Goal: Register for event/course

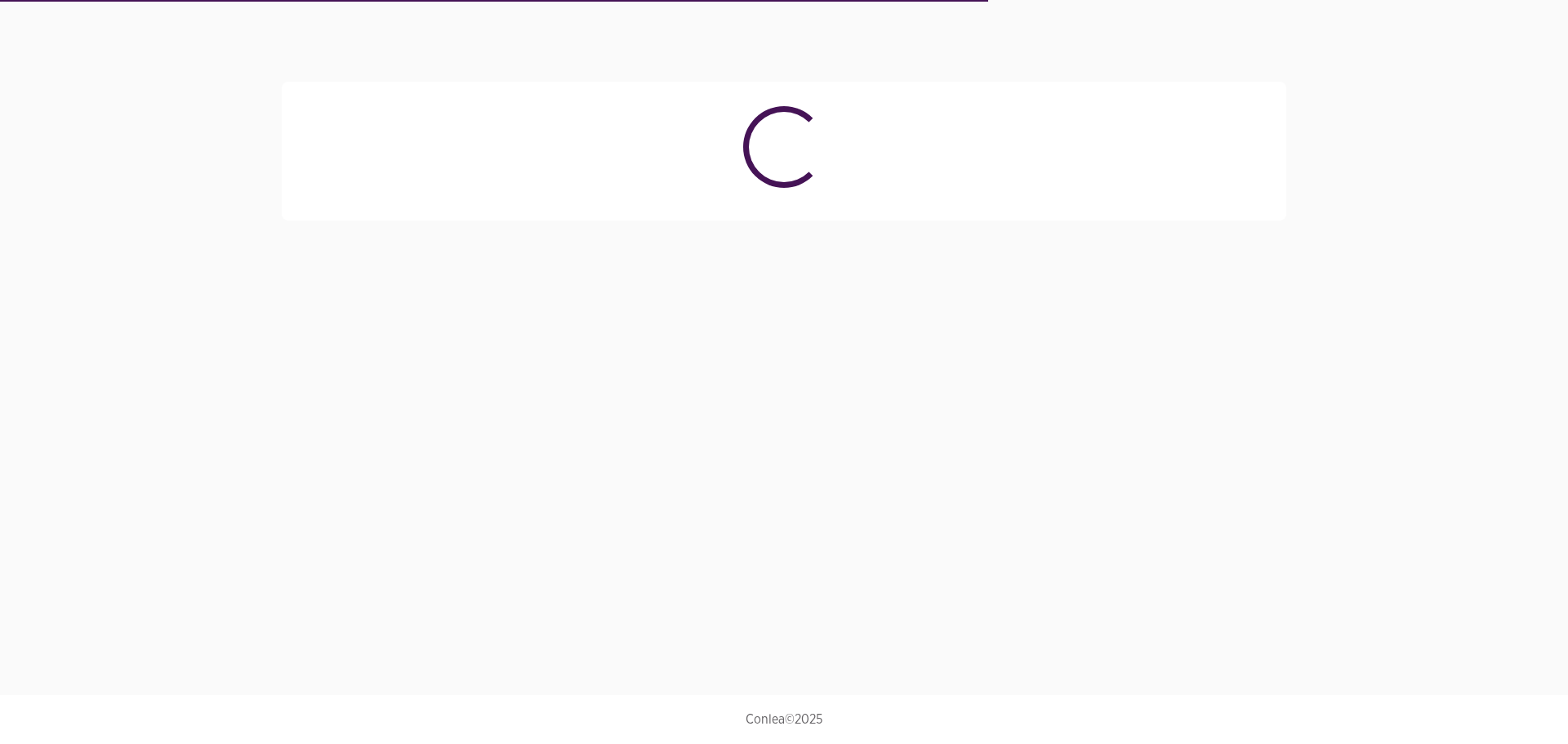
select select "4027"
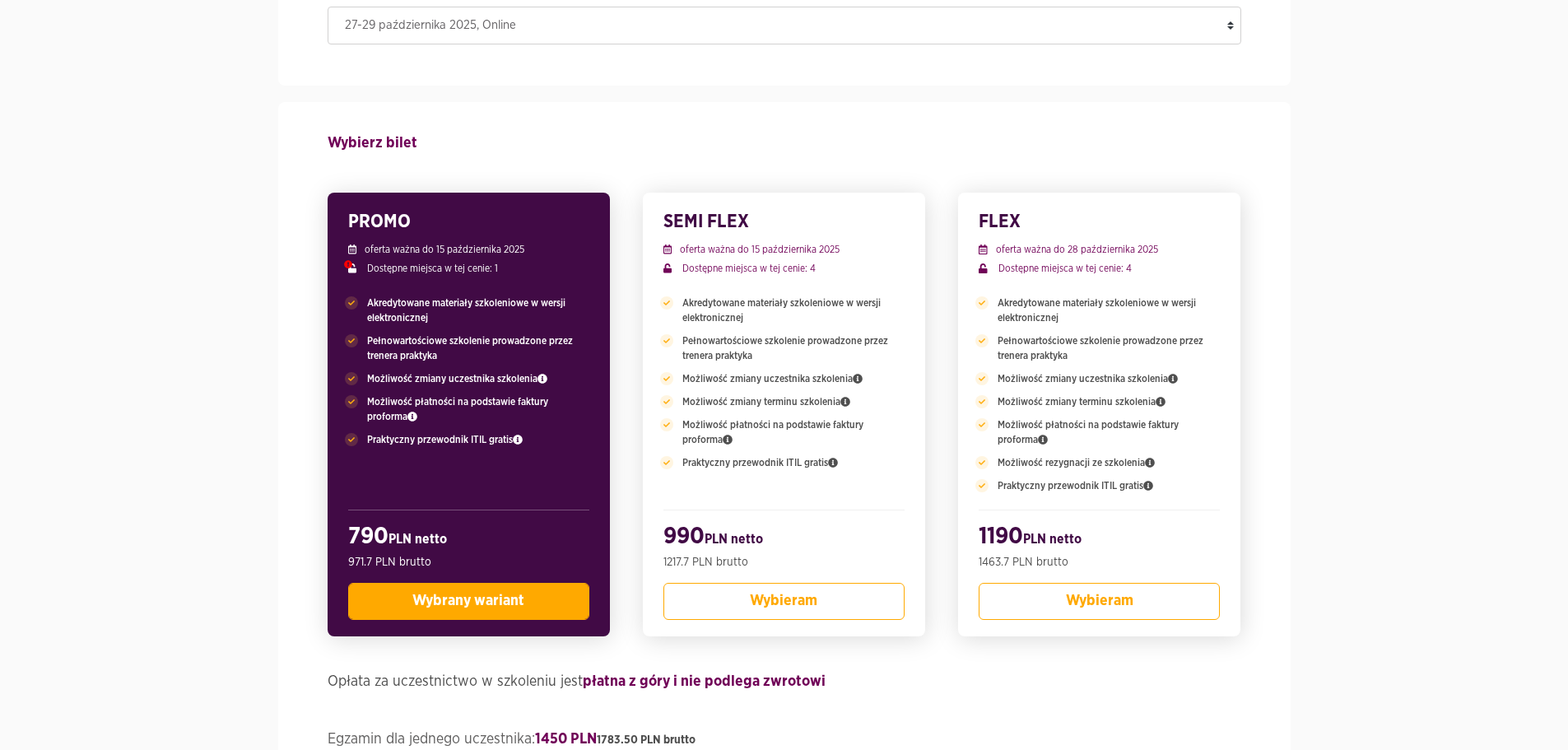
scroll to position [247, 0]
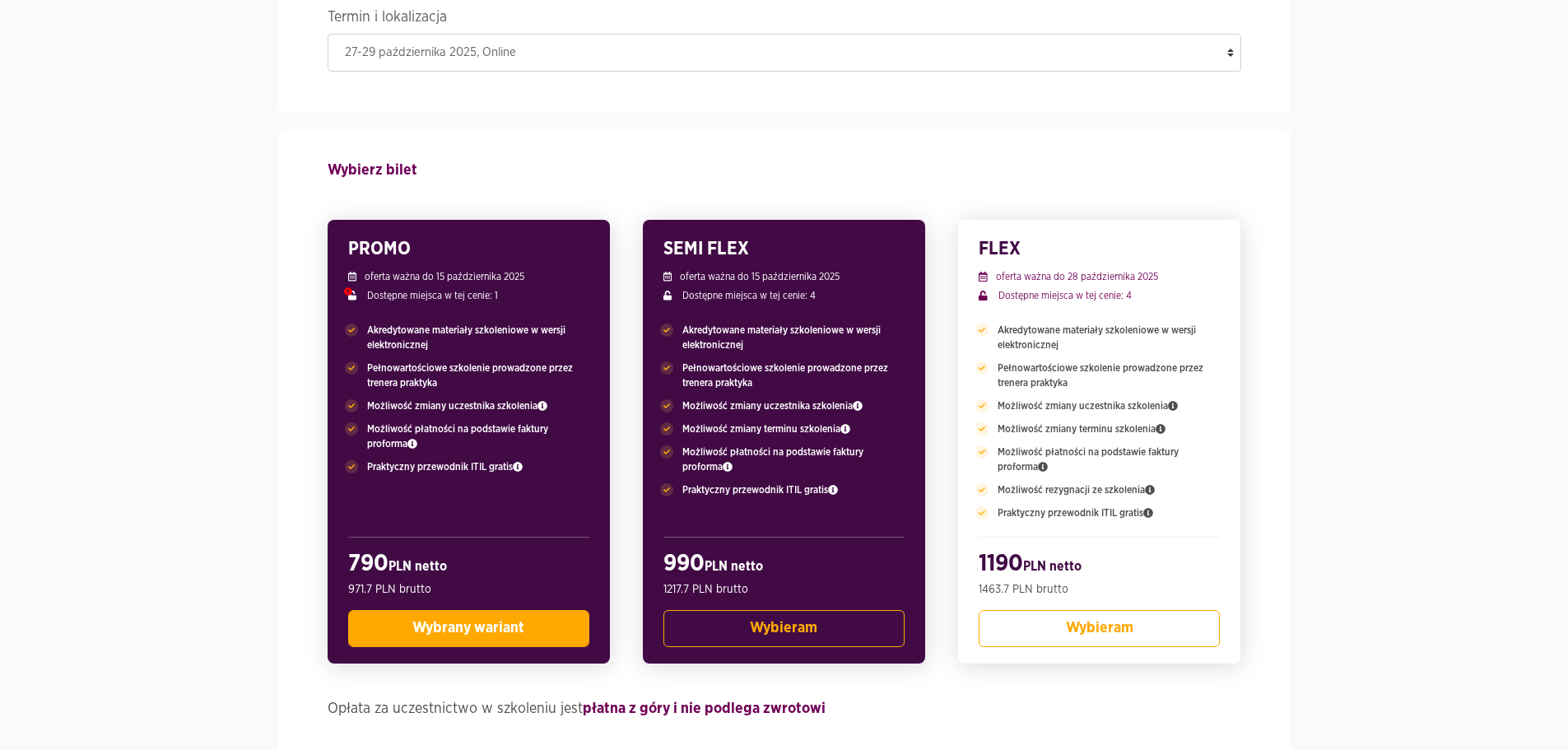
drag, startPoint x: 685, startPoint y: 432, endPoint x: 837, endPoint y: 445, distance: 152.6
click at [829, 429] on span "Możliwość zmiany terminu szkolenia" at bounding box center [766, 429] width 168 height 15
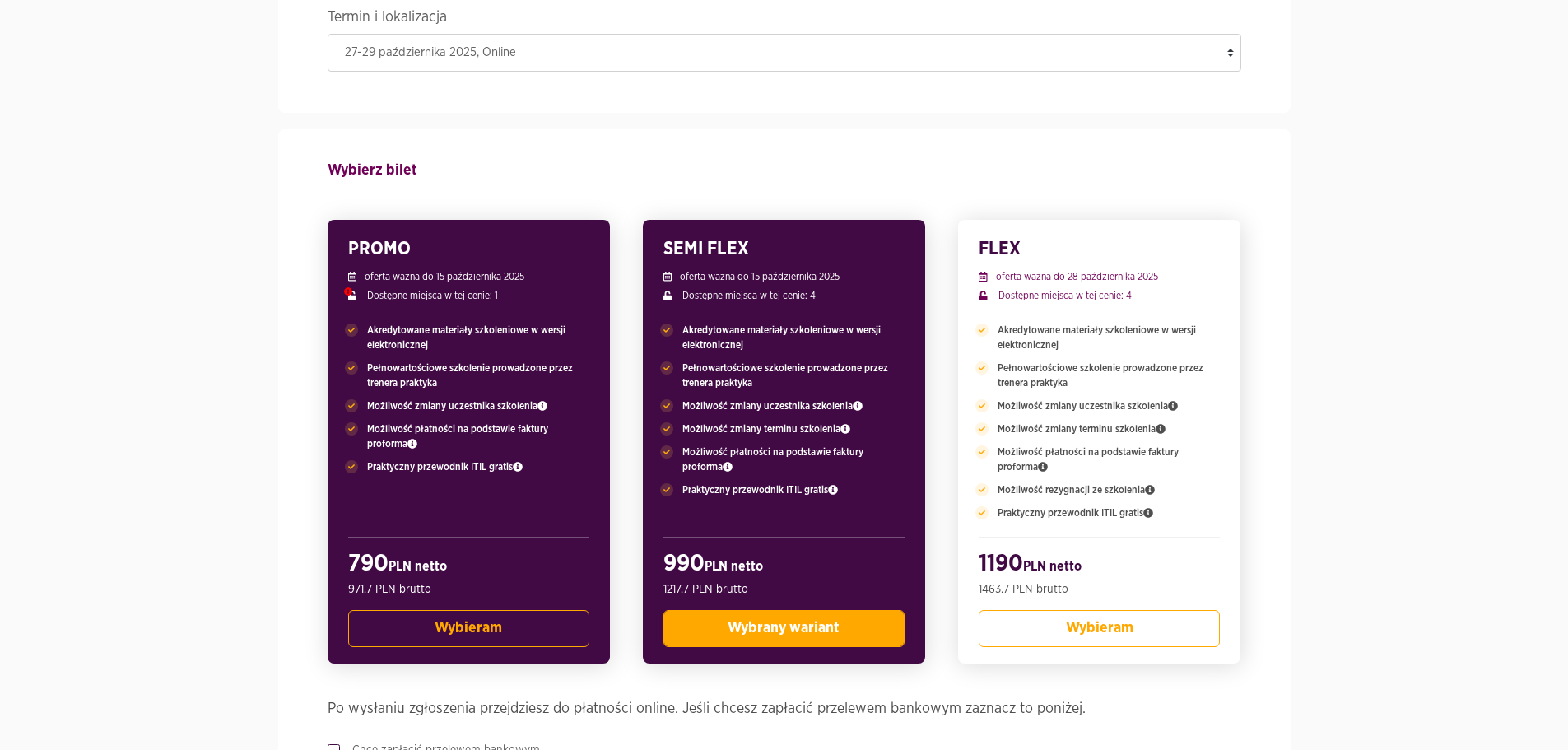
click at [520, 499] on div "PROMO oferta ważna do 15 października 2025 Dostępne miejsca w tej cenie: 1 Akre…" at bounding box center [468, 441] width 283 height 443
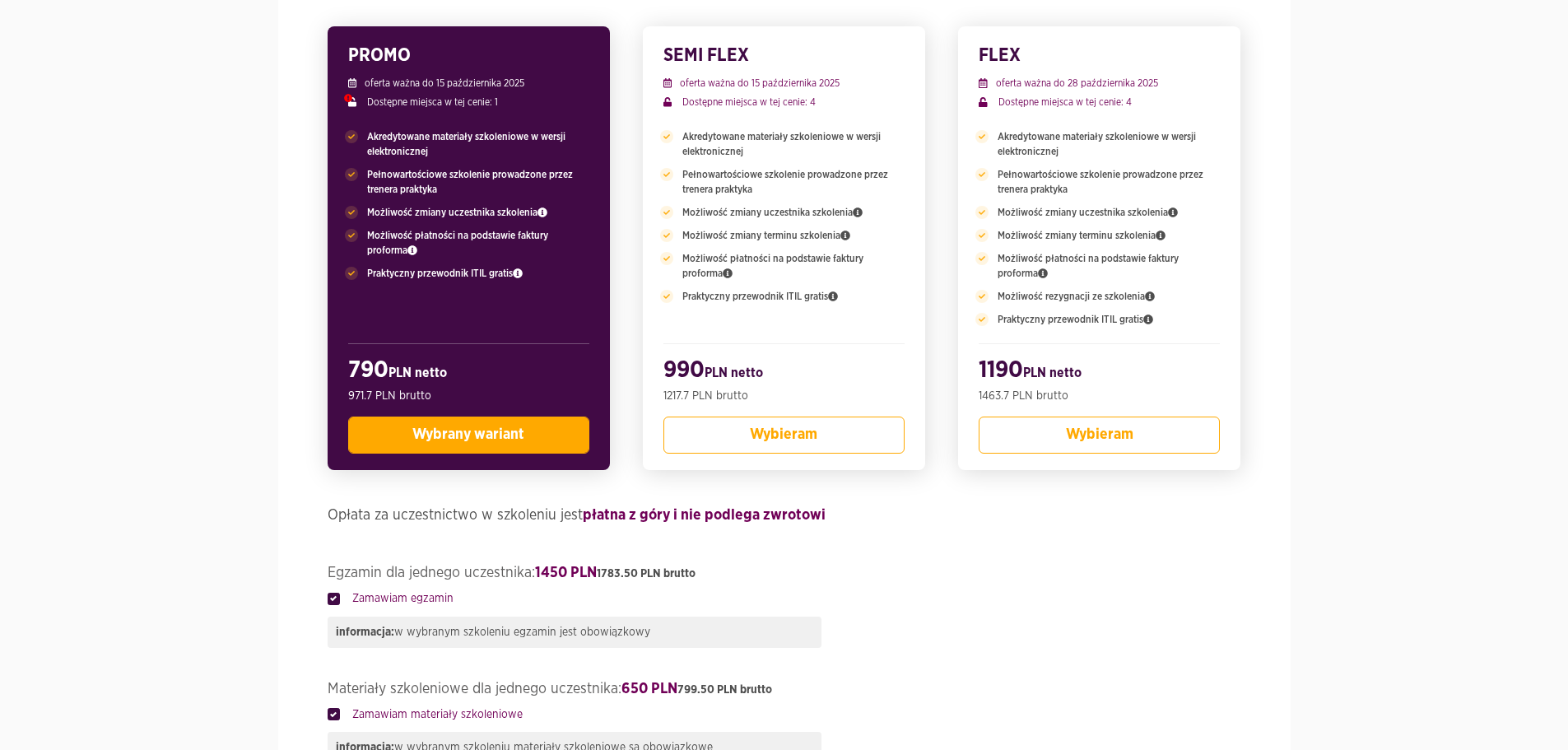
scroll to position [412, 0]
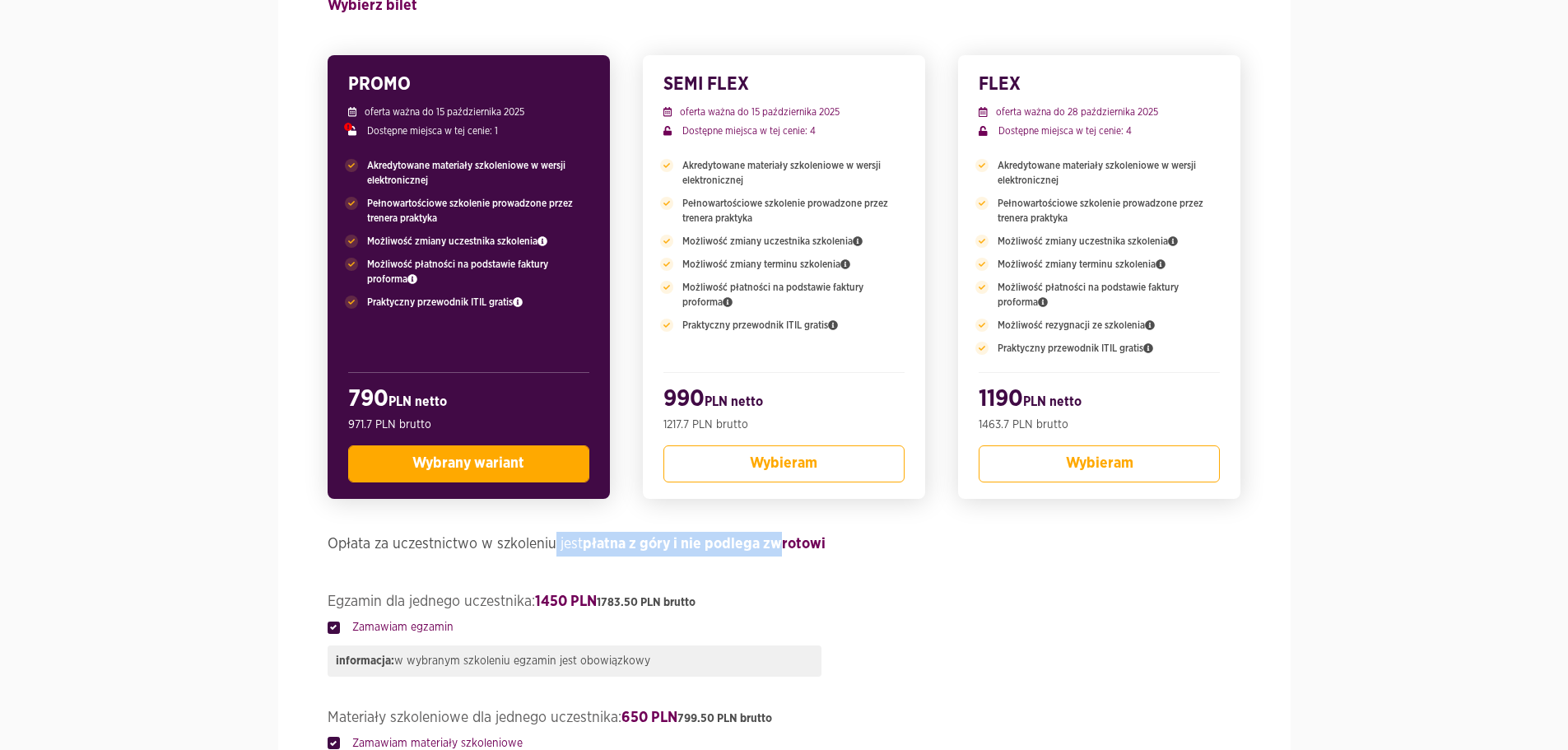
drag, startPoint x: 556, startPoint y: 540, endPoint x: 779, endPoint y: 558, distance: 223.7
click at [779, 557] on fieldset "Opłata za uczestnictwo w szkoleniu jest płatna z góry i nie podlega zwrotowi" at bounding box center [784, 546] width 914 height 29
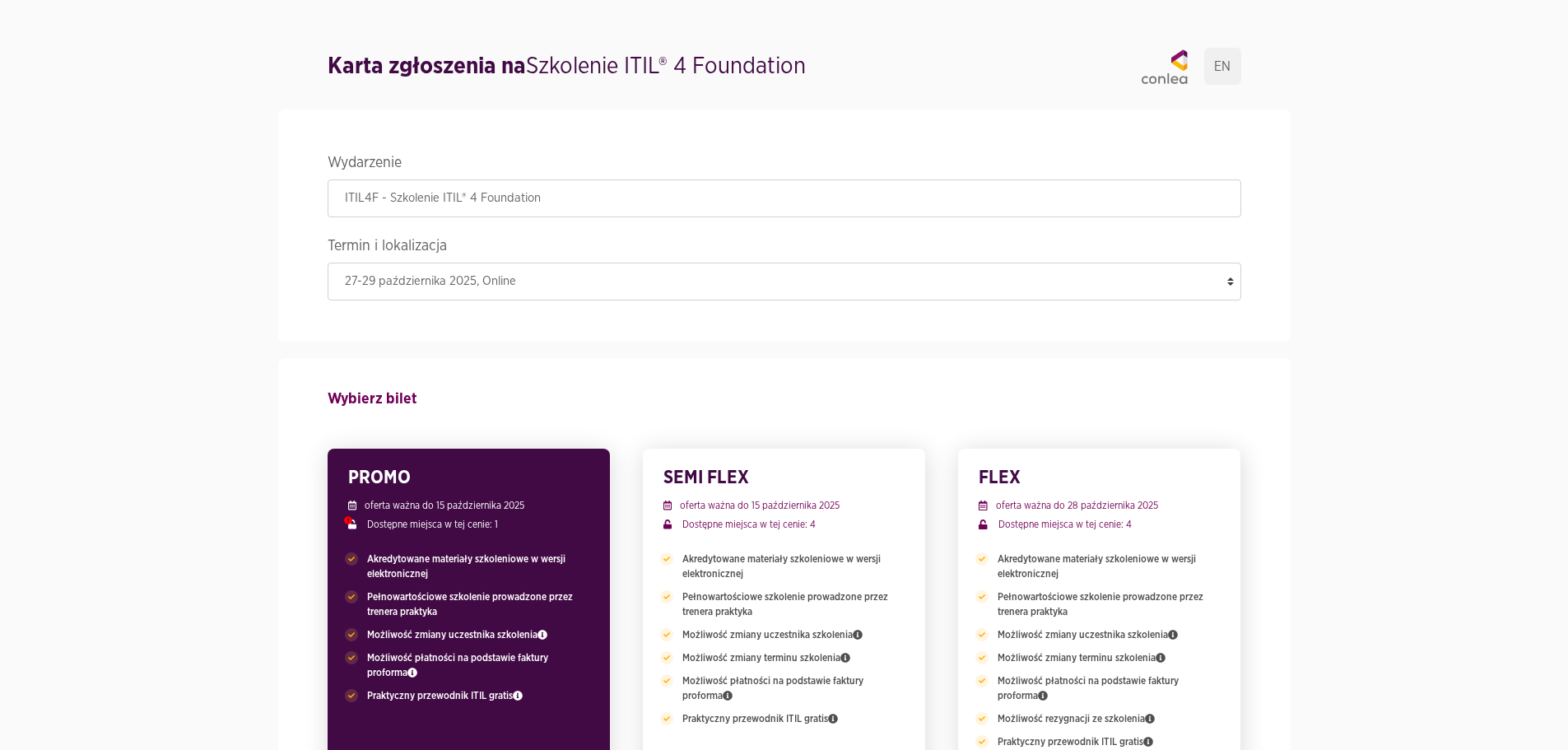
scroll to position [0, 0]
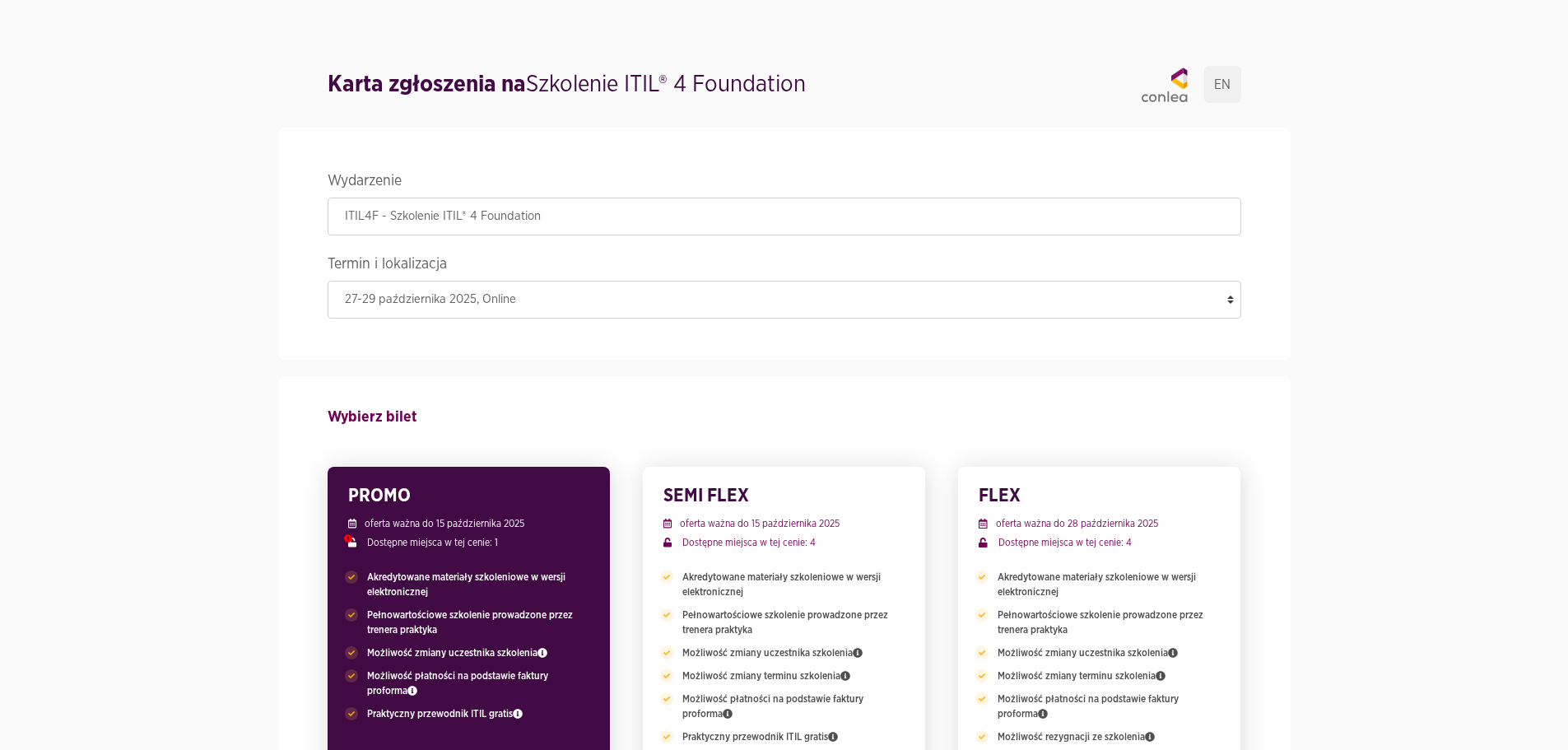
drag, startPoint x: 534, startPoint y: 80, endPoint x: 812, endPoint y: 99, distance: 278.6
click at [806, 99] on h1 "Karta zgłoszenia na Szkolenie ITIL® 4 Foundation" at bounding box center [566, 85] width 478 height 33
drag, startPoint x: 632, startPoint y: 80, endPoint x: 844, endPoint y: 87, distance: 212.1
click at [844, 87] on div "Karta zgłoszenia na Szkolenie ITIL® 4 Foundation EN" at bounding box center [784, 84] width 914 height 37
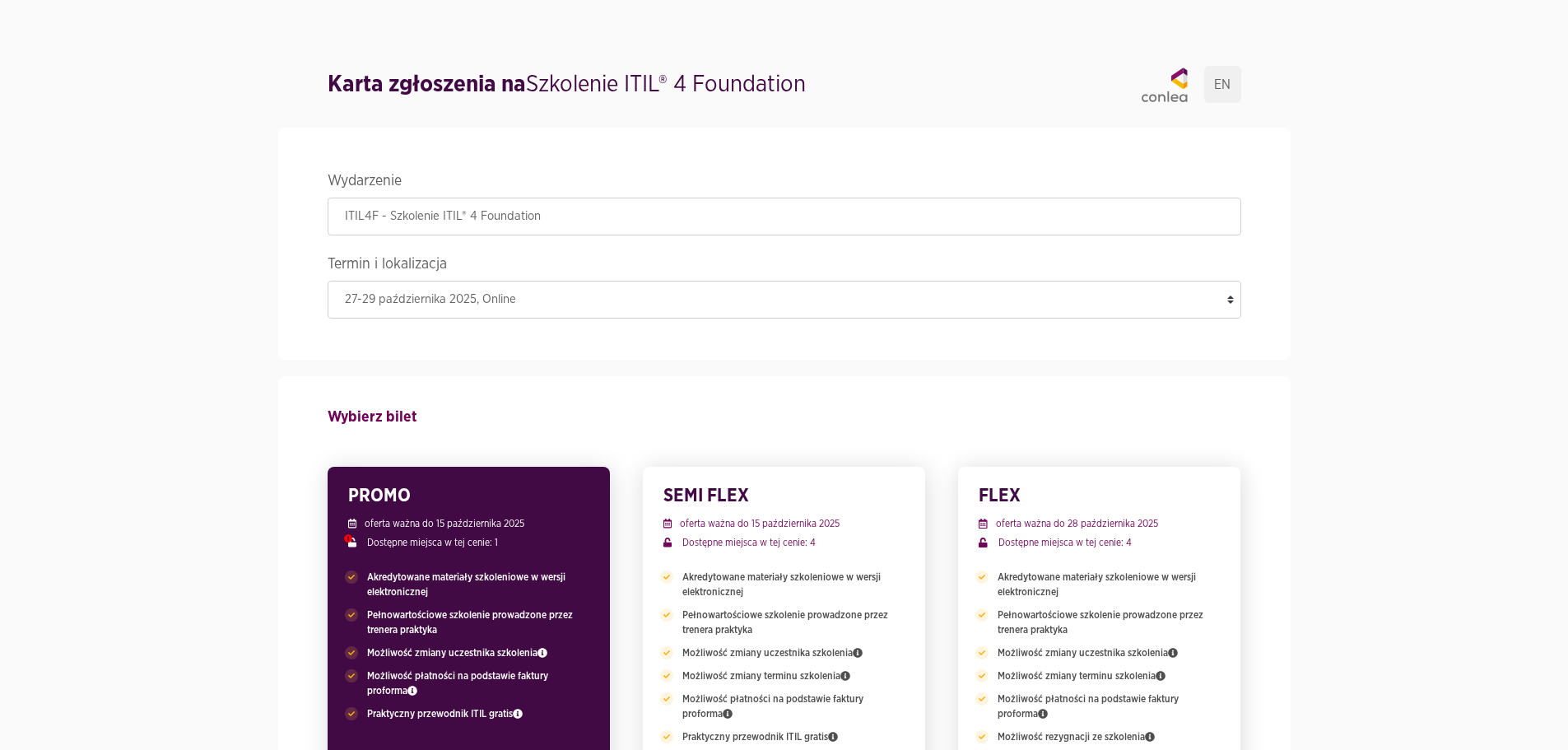
click at [844, 87] on div "Karta zgłoszenia na Szkolenie ITIL® 4 Foundation EN" at bounding box center [784, 84] width 914 height 37
drag, startPoint x: 632, startPoint y: 80, endPoint x: 812, endPoint y: 84, distance: 180.0
click at [806, 84] on h1 "Karta zgłoszenia na Szkolenie ITIL® 4 Foundation" at bounding box center [566, 85] width 478 height 33
copy h1 "ITIL® 4 Foundation"
click at [1216, 83] on link "EN" at bounding box center [1222, 84] width 37 height 37
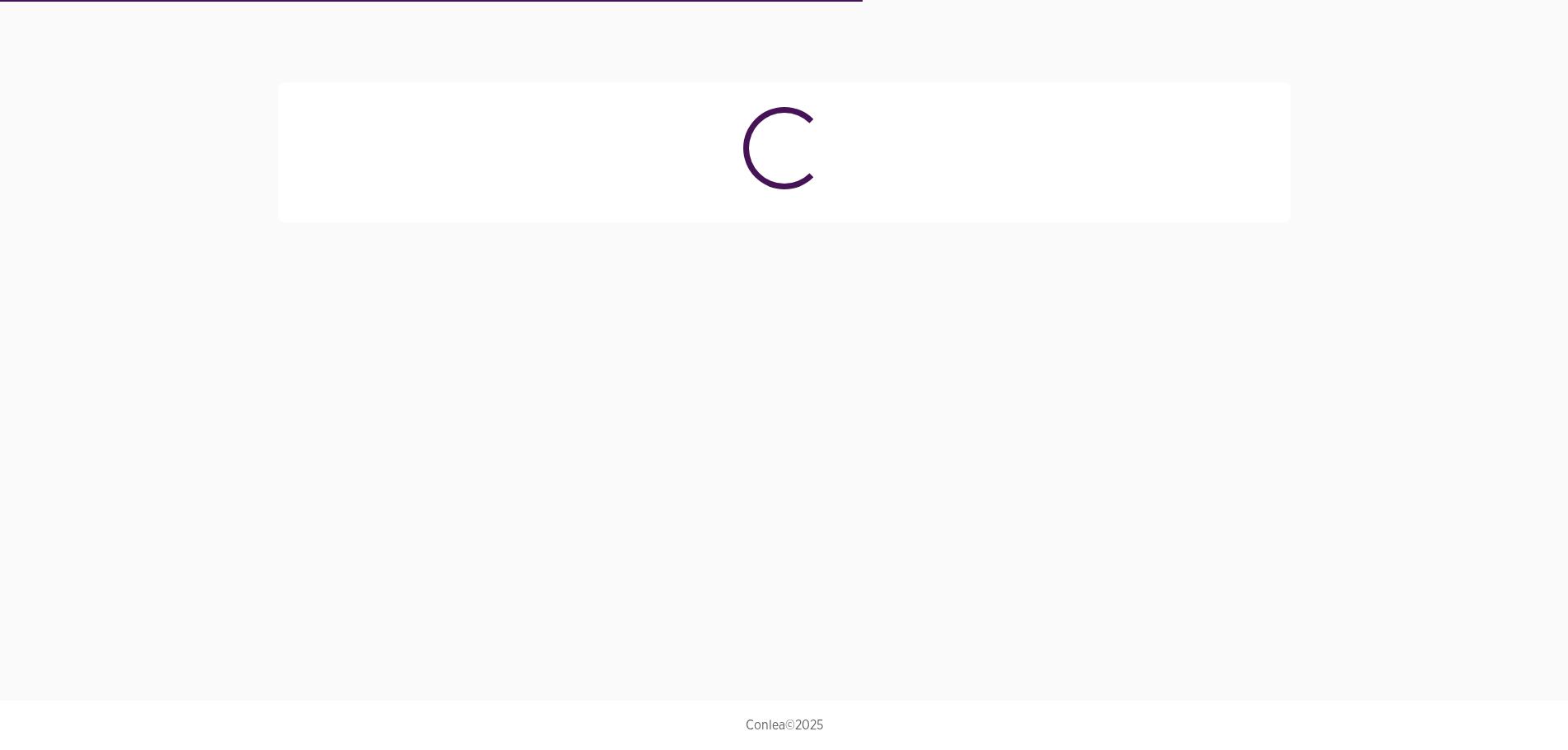
select select "4027"
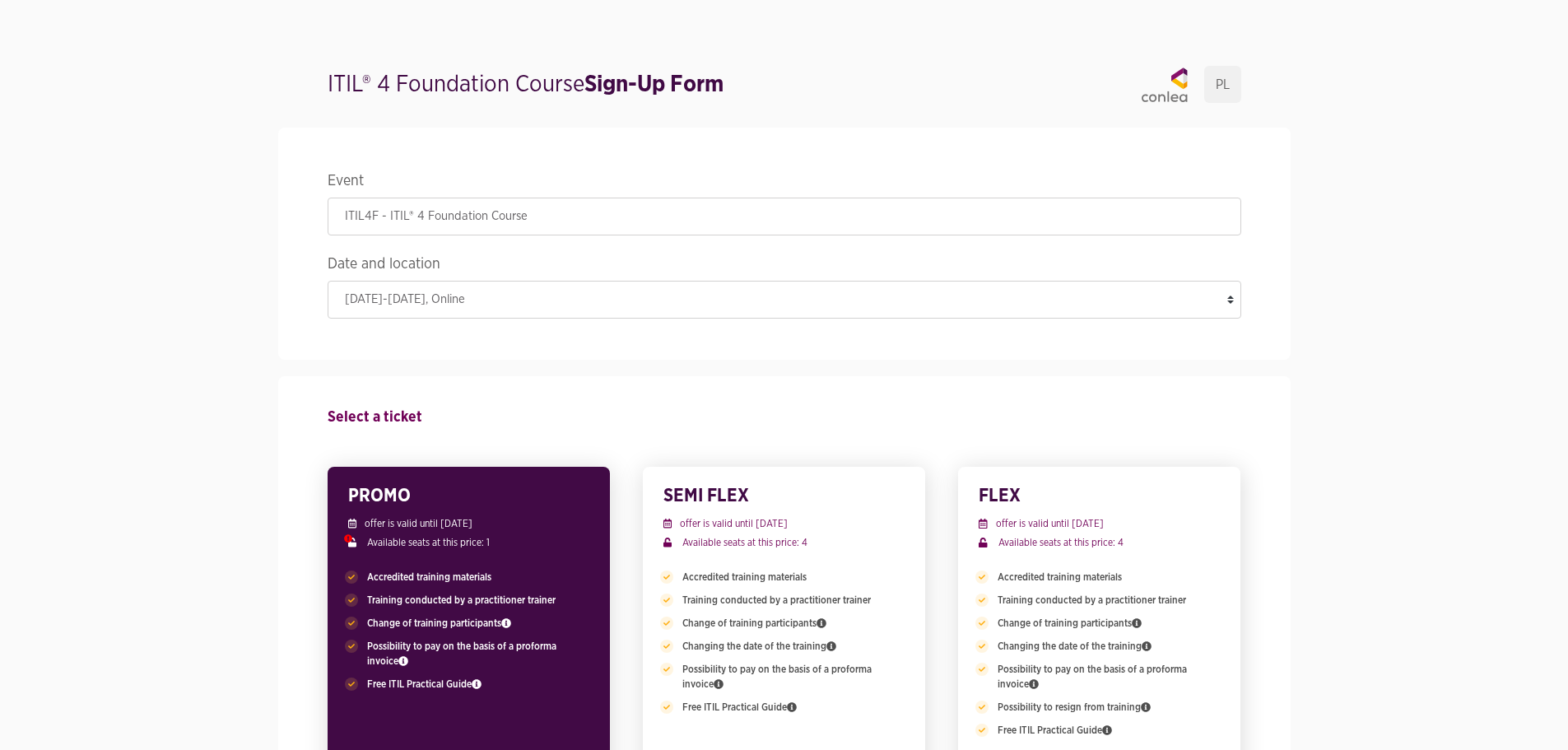
drag, startPoint x: 518, startPoint y: 88, endPoint x: 579, endPoint y: 94, distance: 61.3
click at [579, 94] on h1 "ITIL® 4 Foundation Course Sign-Up Form" at bounding box center [525, 85] width 396 height 33
copy h1 "Course"
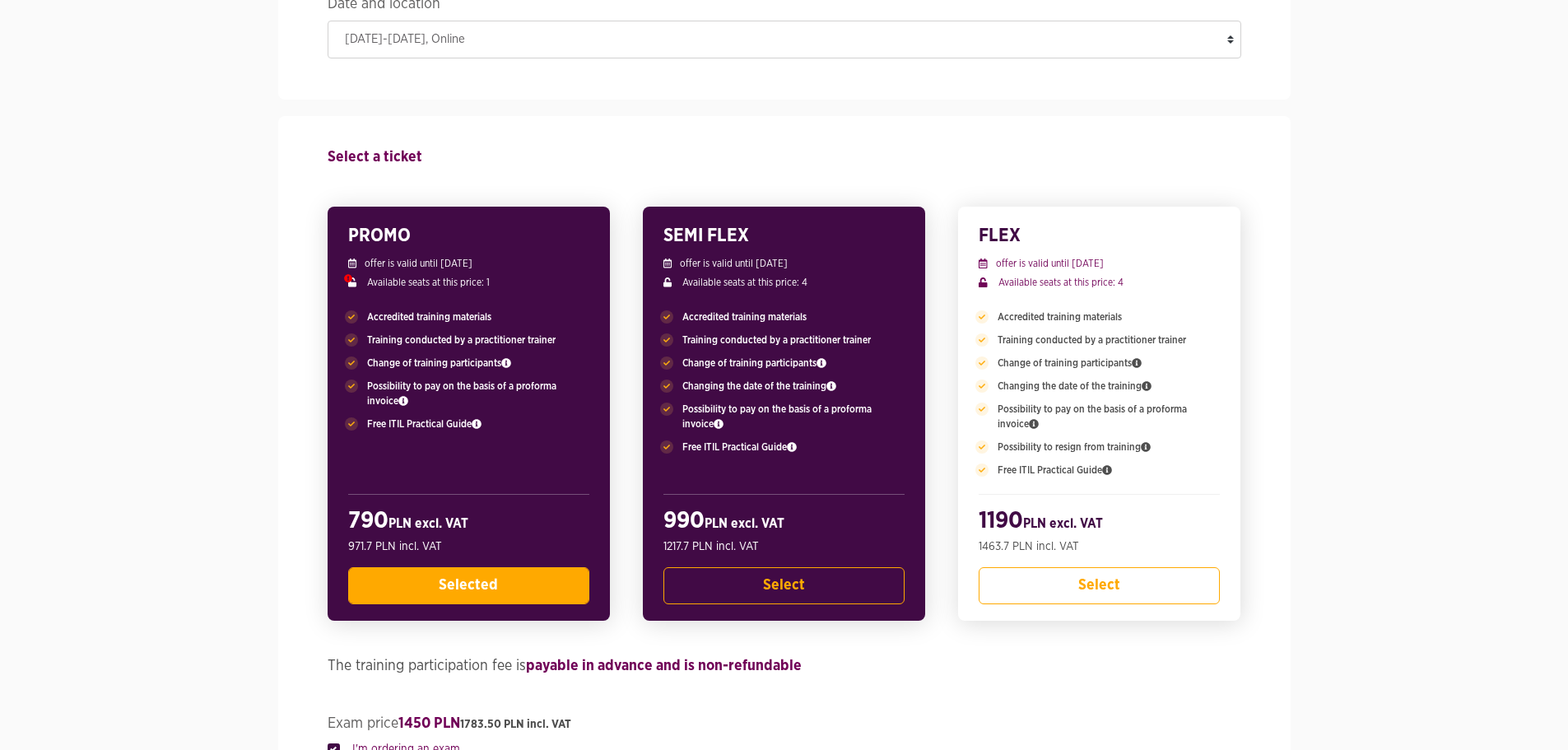
scroll to position [412, 0]
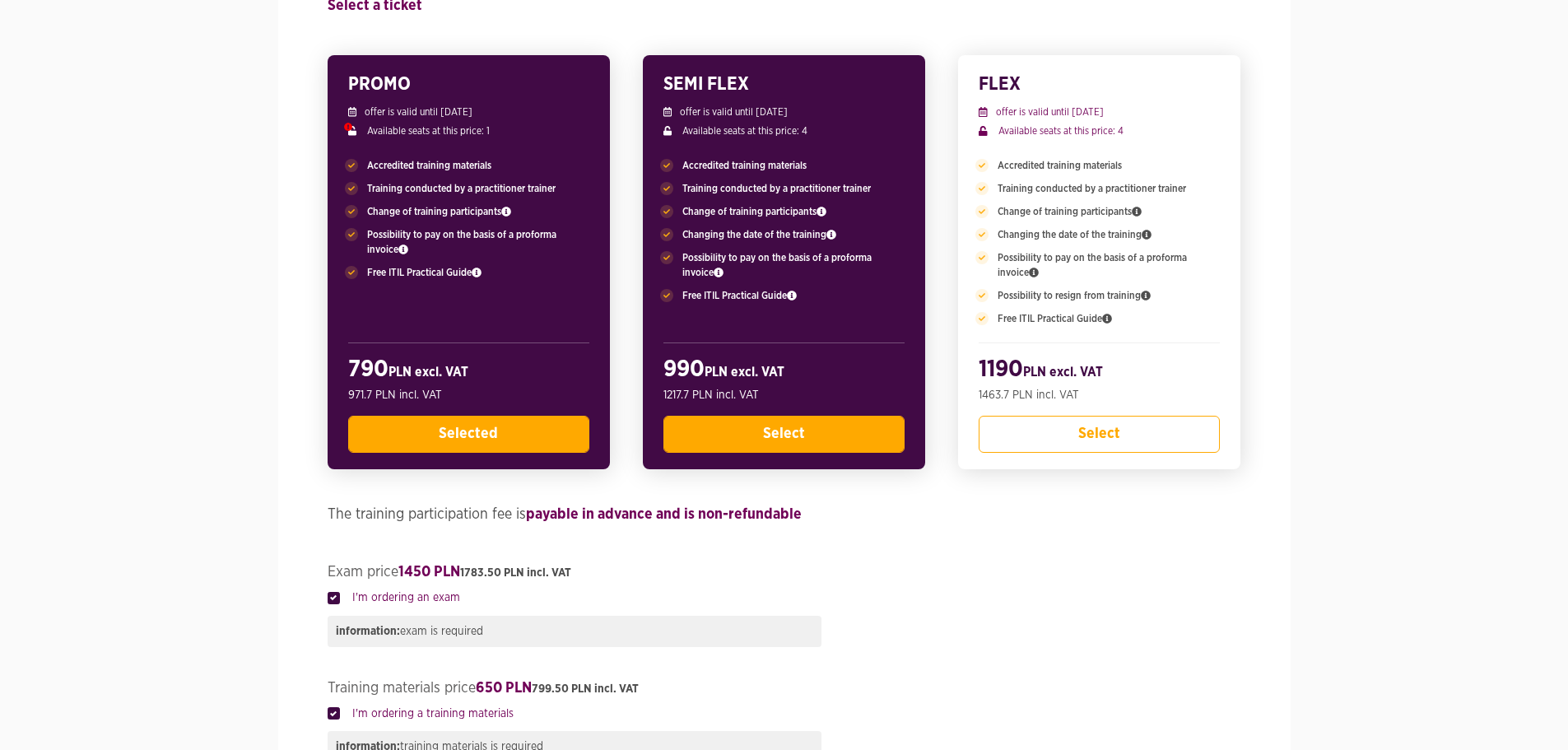
click at [757, 428] on button "Select" at bounding box center [784, 434] width 241 height 37
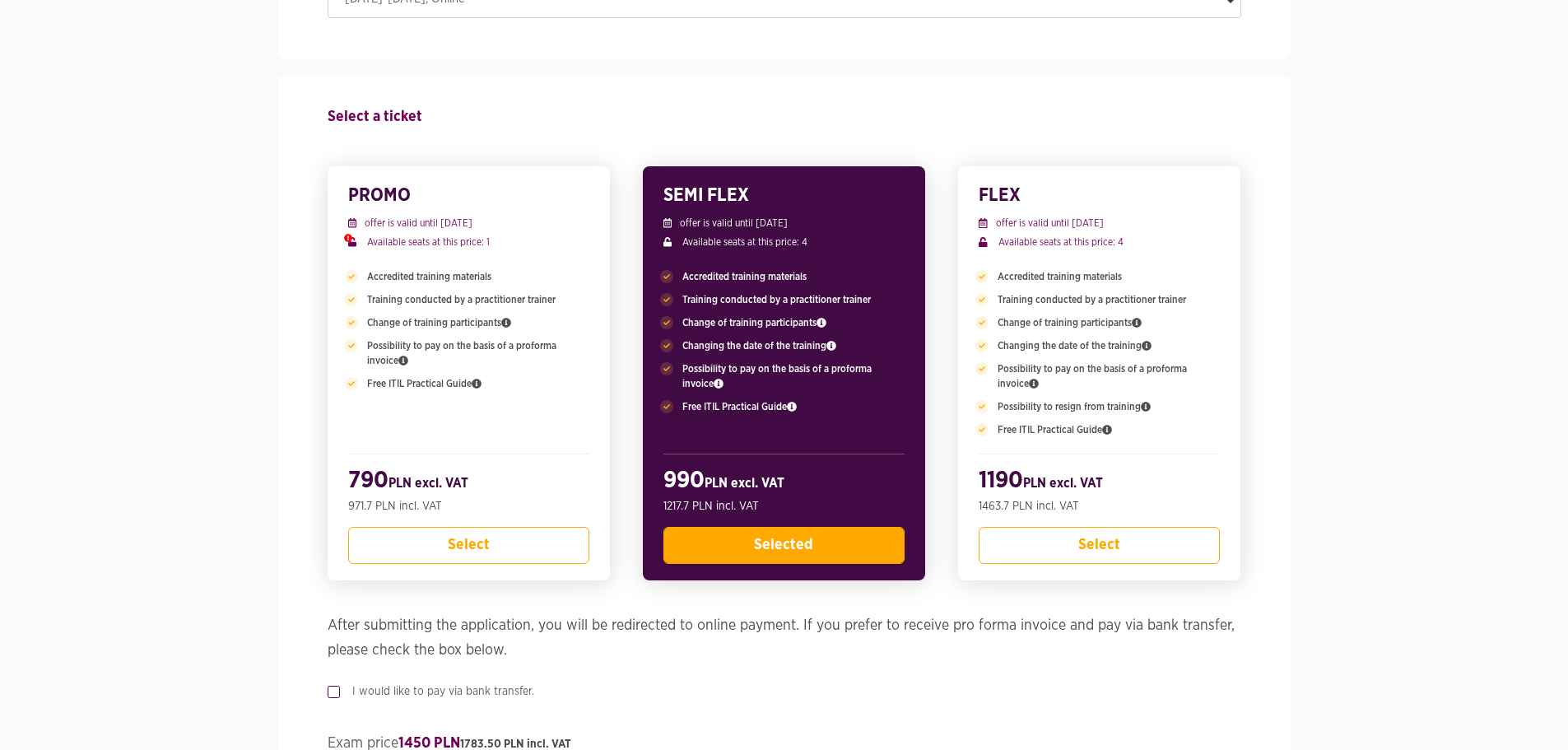
scroll to position [329, 0]
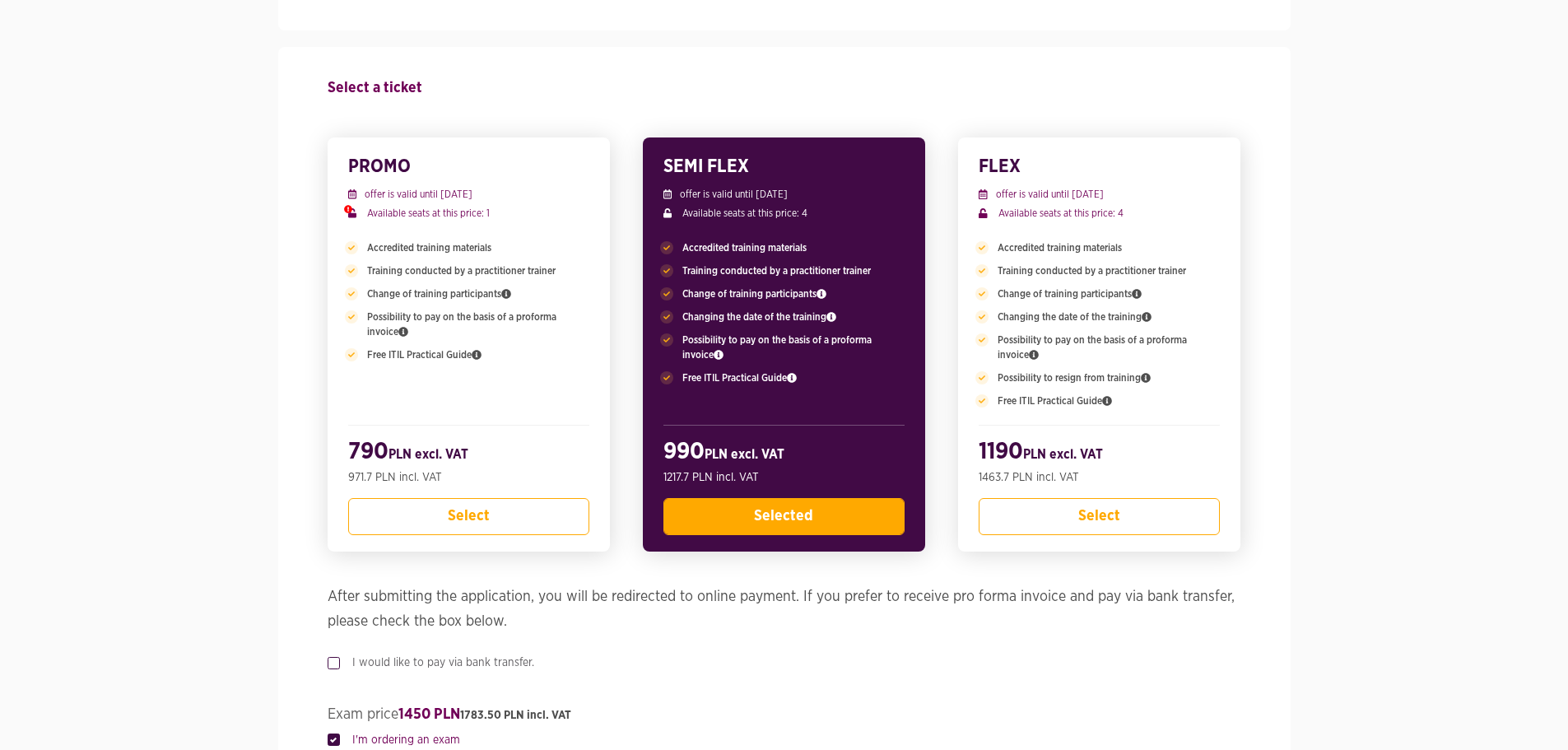
click at [688, 313] on span "Changing the date of the training" at bounding box center [759, 317] width 154 height 15
click at [687, 313] on span "Changing the date of the training" at bounding box center [759, 317] width 154 height 15
drag, startPoint x: 683, startPoint y: 313, endPoint x: 816, endPoint y: 314, distance: 133.0
click at [816, 314] on span "Changing the date of the training" at bounding box center [759, 317] width 154 height 15
drag, startPoint x: 825, startPoint y: 315, endPoint x: 680, endPoint y: 313, distance: 145.0
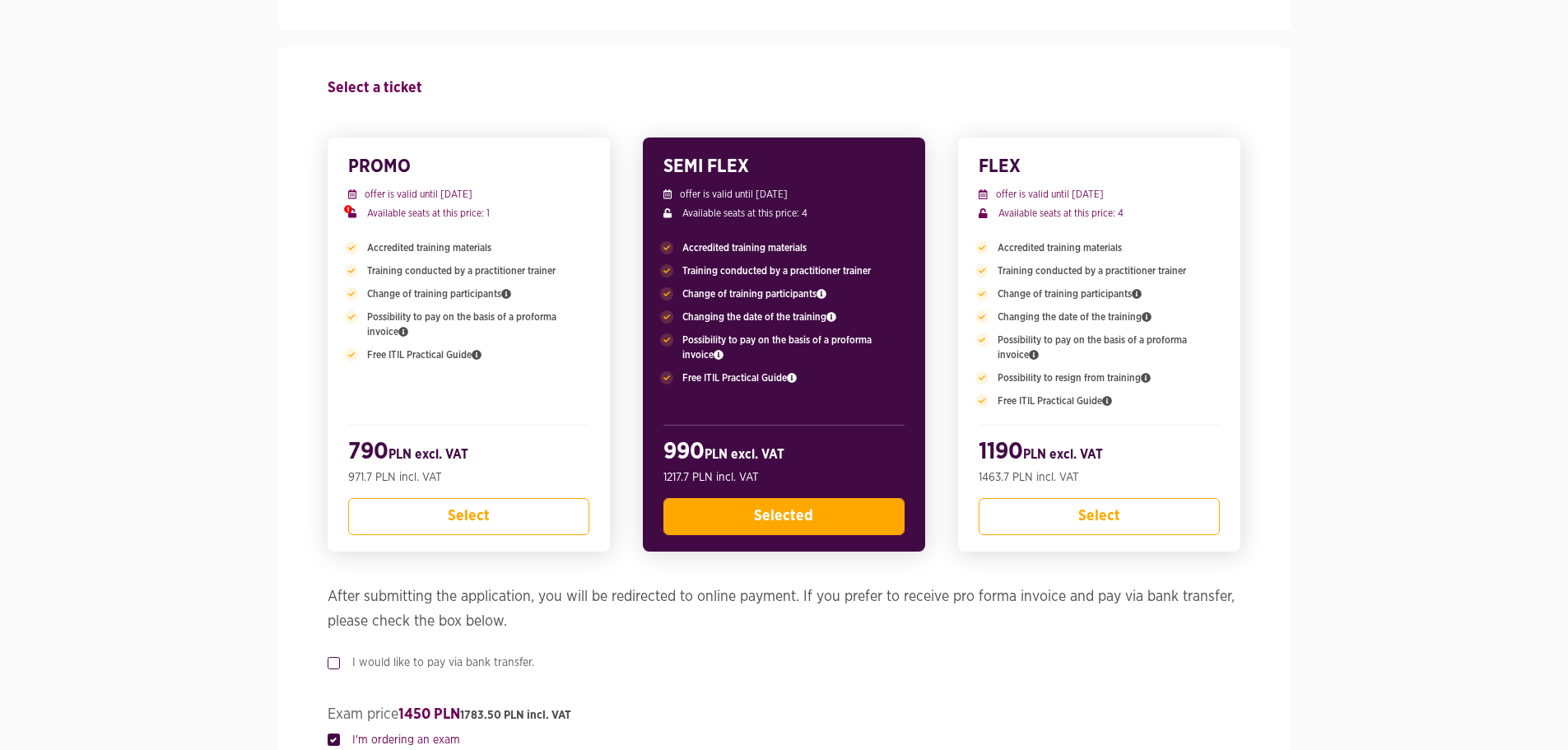
click at [680, 313] on p "Changing the date of the training" at bounding box center [784, 317] width 241 height 15
click at [756, 315] on span "Changing the date of the training" at bounding box center [759, 317] width 154 height 15
click at [685, 313] on span "Changing the date of the training" at bounding box center [759, 317] width 154 height 15
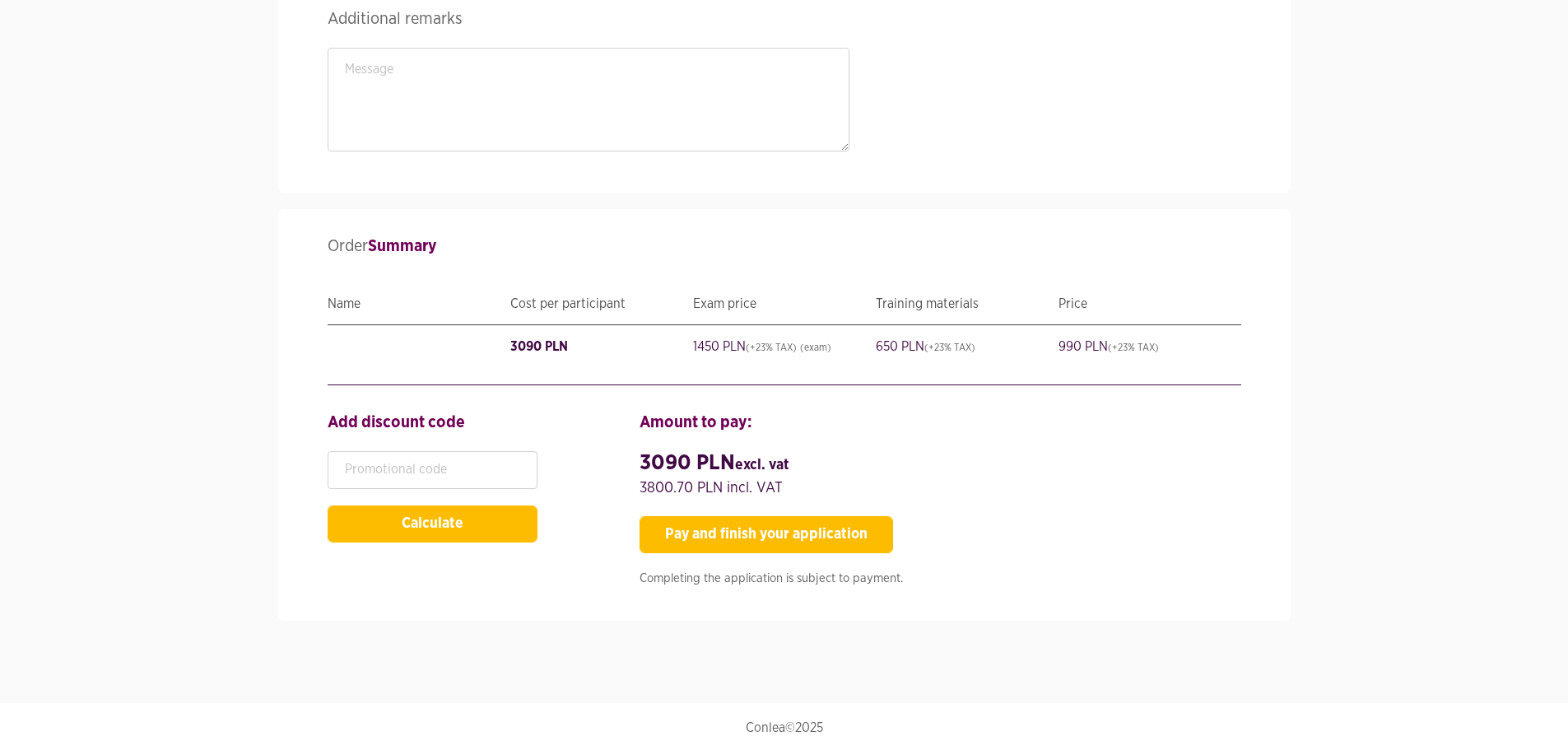
scroll to position [3216, 0]
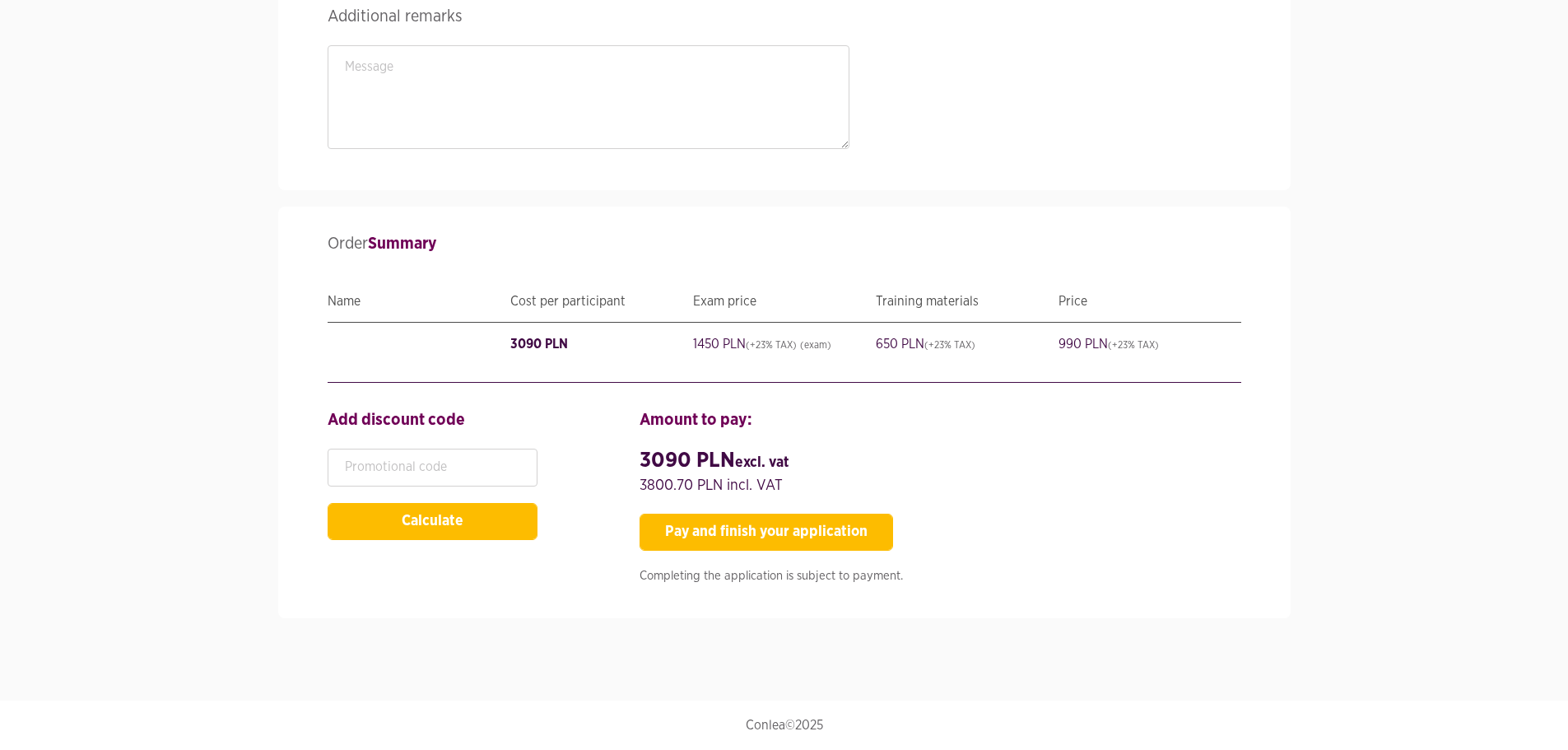
click at [642, 457] on strong "3090 PLN excl. VAT" at bounding box center [714, 460] width 150 height 22
drag, startPoint x: 644, startPoint y: 457, endPoint x: 786, endPoint y: 494, distance: 146.7
click at [786, 494] on h4 "3090 PLN excl. VAT 3800.70 PLN incl. VAT" at bounding box center [940, 472] width 601 height 49
copy div "3090 PLN excl. VAT 3800.70 PLN incl. VAT"
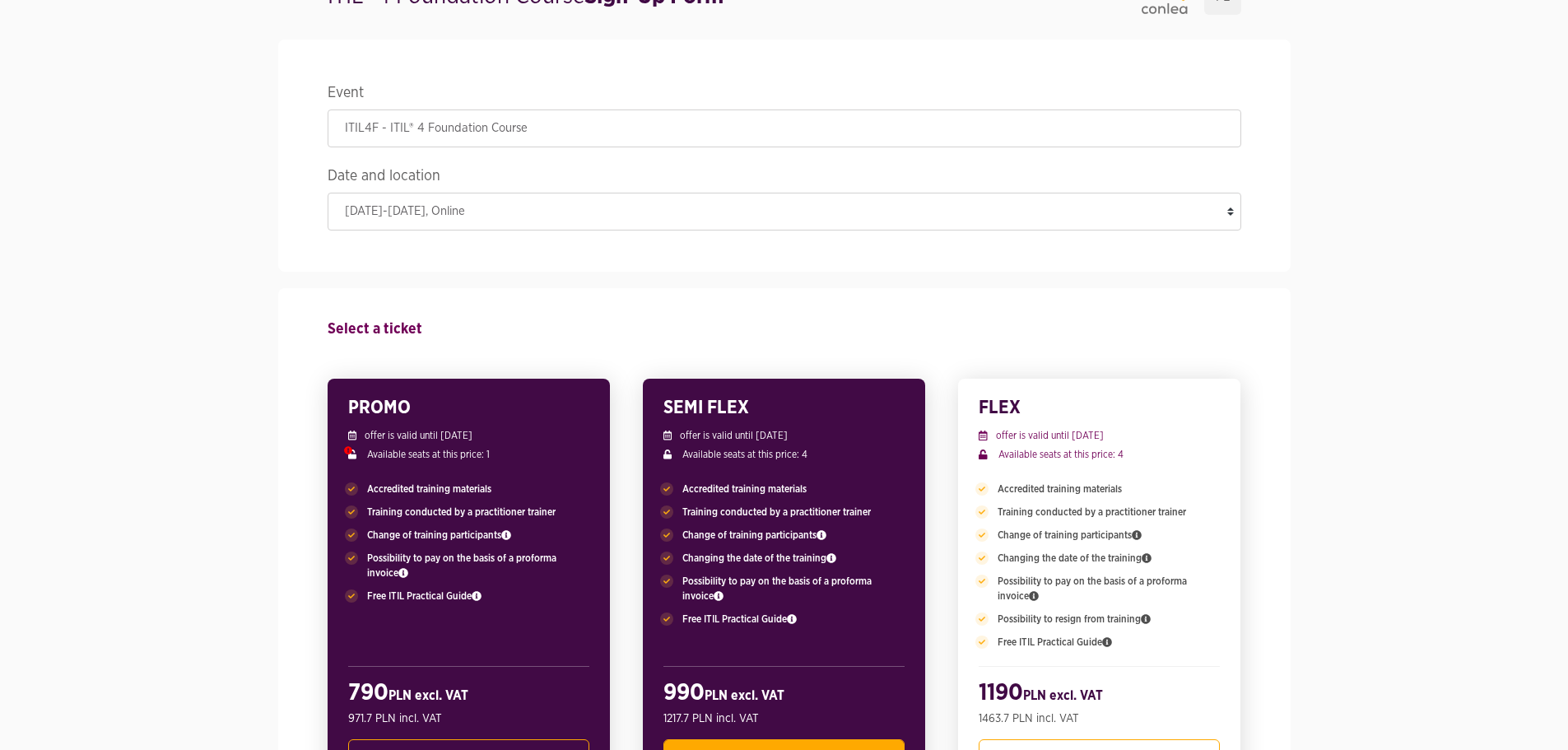
click at [499, 499] on div "Accredited training materials Training conducted by a practitioner trainer Chan…" at bounding box center [468, 542] width 241 height 155
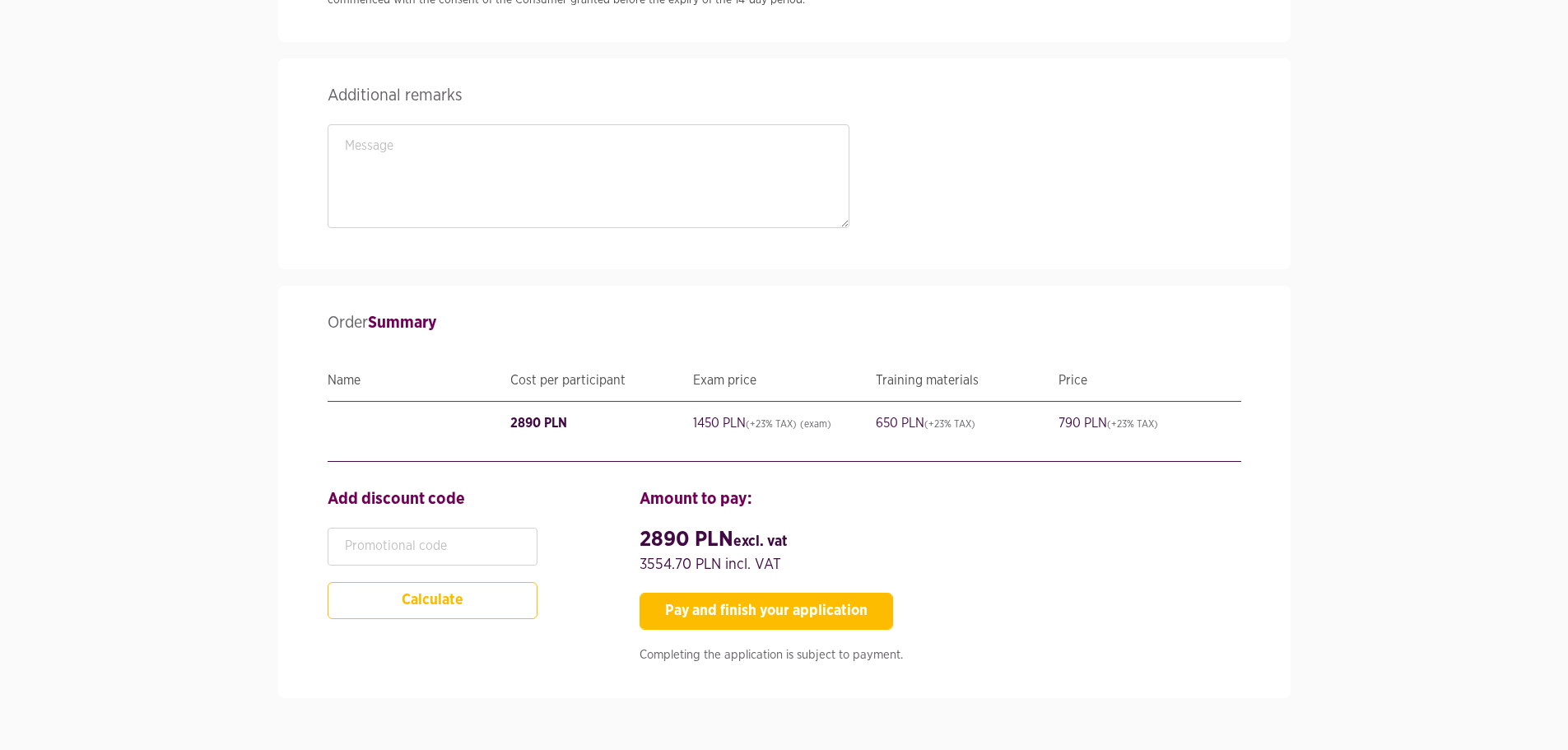
scroll to position [2932, 0]
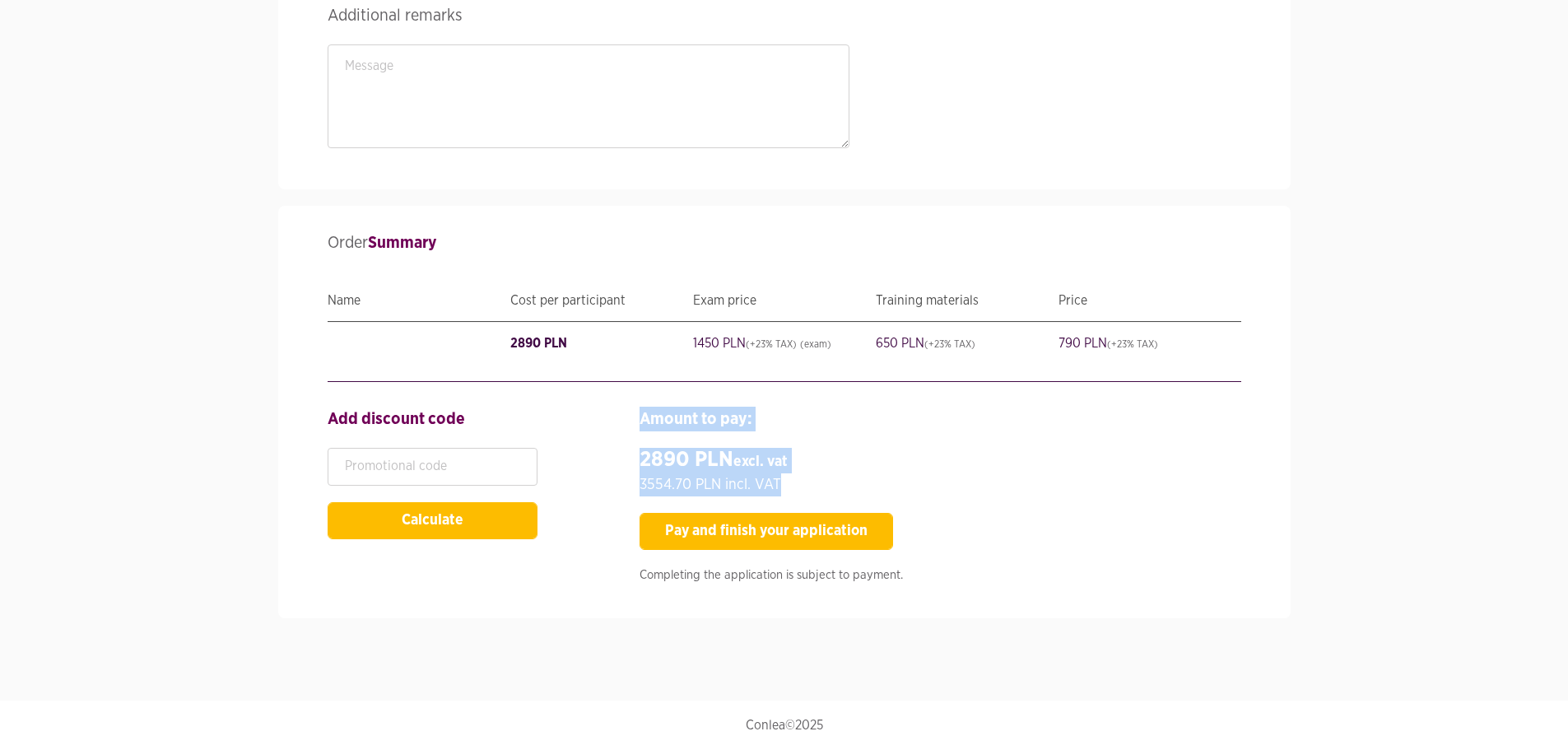
drag, startPoint x: 699, startPoint y: 447, endPoint x: 794, endPoint y: 493, distance: 105.6
click at [794, 493] on div "Amount to pay: 2890 PLN excl. VAT 3554.70 PLN incl. VAT Pay and finish your app…" at bounding box center [940, 500] width 626 height 186
copy div "Amount to pay: 2890 PLN excl. VAT 3554.70 PLN incl. VAT"
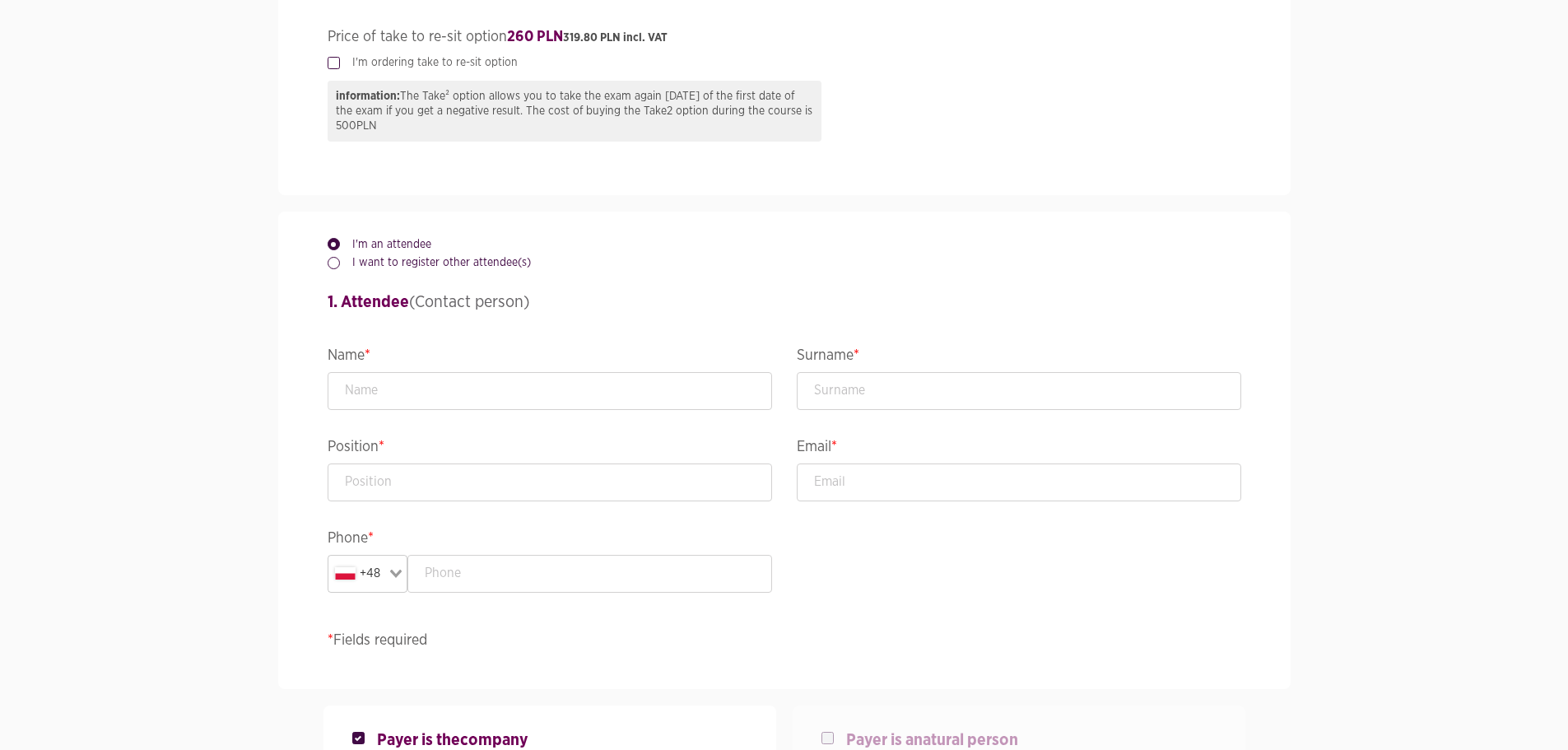
scroll to position [1203, 0]
